Goal: Transaction & Acquisition: Download file/media

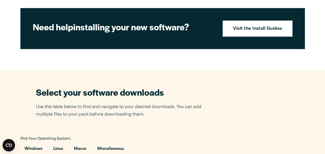
scroll to position [236, 0]
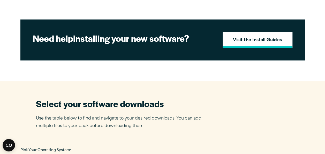
click at [260, 48] on link "Visit the Install Guides" at bounding box center [258, 40] width 70 height 16
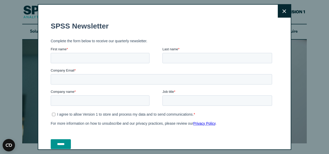
click at [282, 12] on button "Close" at bounding box center [284, 11] width 13 height 13
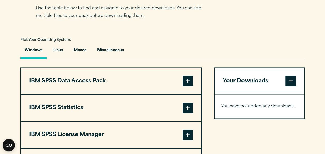
scroll to position [361, 0]
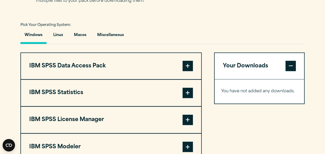
click at [191, 98] on span at bounding box center [188, 93] width 10 height 10
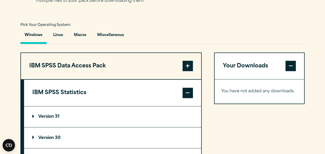
click at [42, 140] on p "Version 30" at bounding box center [46, 137] width 28 height 4
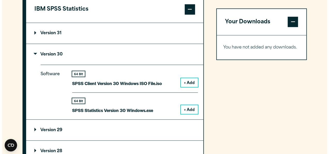
scroll to position [446, 0]
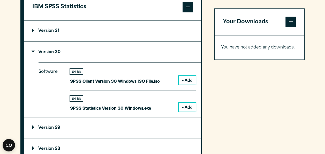
click at [187, 111] on button "+ Add" at bounding box center [187, 107] width 17 height 9
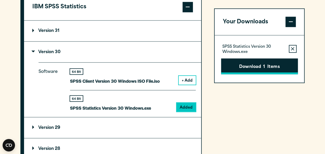
click at [237, 70] on button "Download 1 Items" at bounding box center [259, 66] width 77 height 16
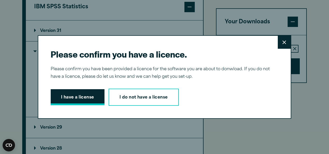
click at [78, 98] on button "I have a license" at bounding box center [78, 97] width 54 height 16
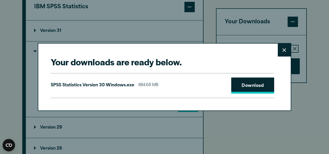
click at [243, 86] on link "Download" at bounding box center [252, 85] width 43 height 16
click at [251, 86] on link "Download" at bounding box center [252, 85] width 43 height 16
